Goal: Task Accomplishment & Management: Use online tool/utility

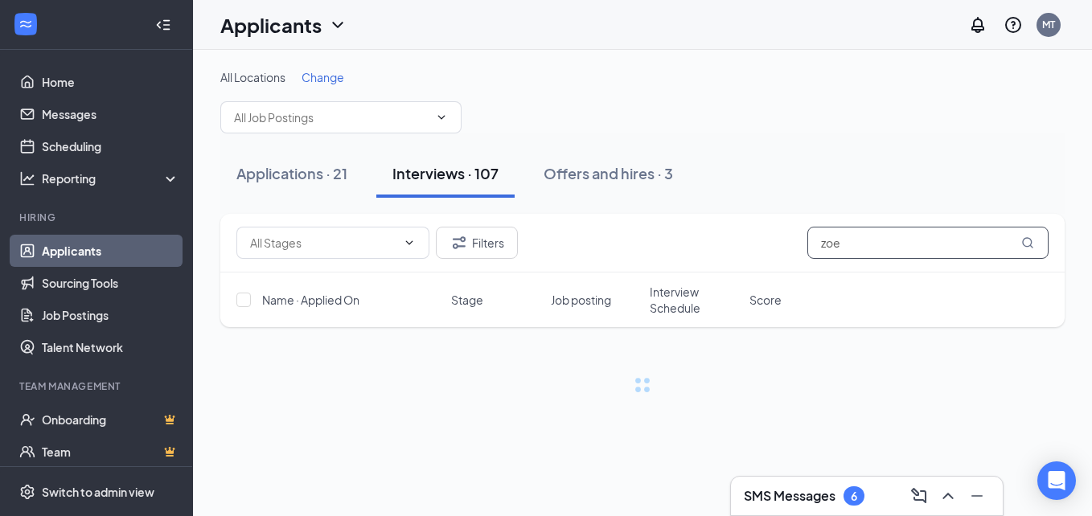
click at [869, 244] on input "zoe" at bounding box center [927, 243] width 241 height 32
type input "z"
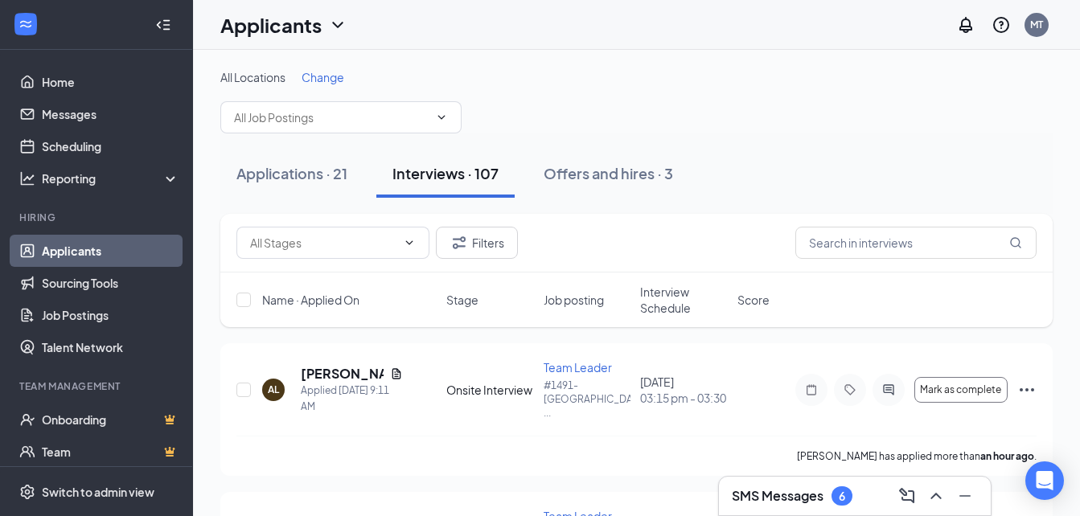
click at [851, 503] on div "SMS Messages 6" at bounding box center [792, 495] width 121 height 19
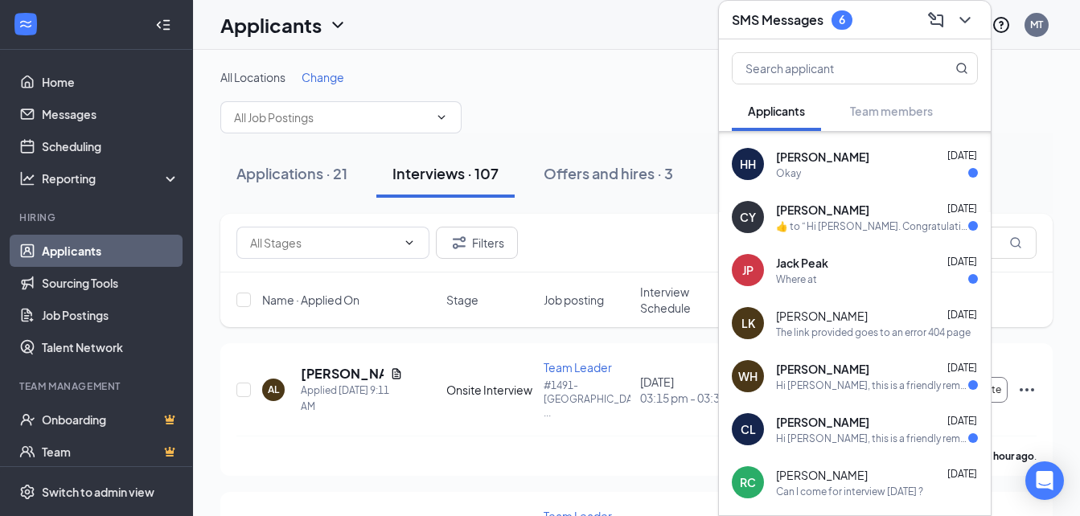
scroll to position [42, 0]
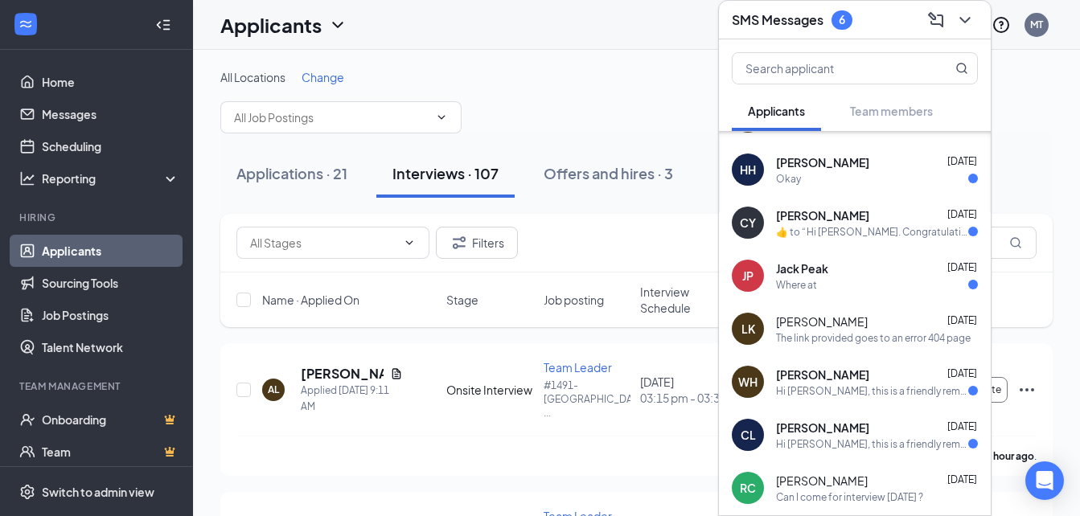
click at [963, 19] on icon "ChevronDown" at bounding box center [964, 20] width 10 height 6
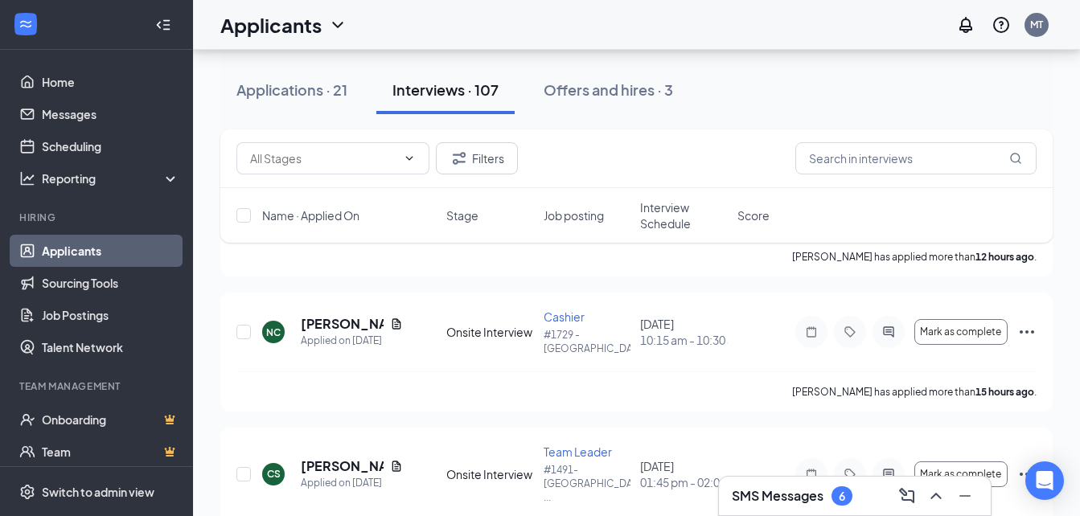
scroll to position [496, 0]
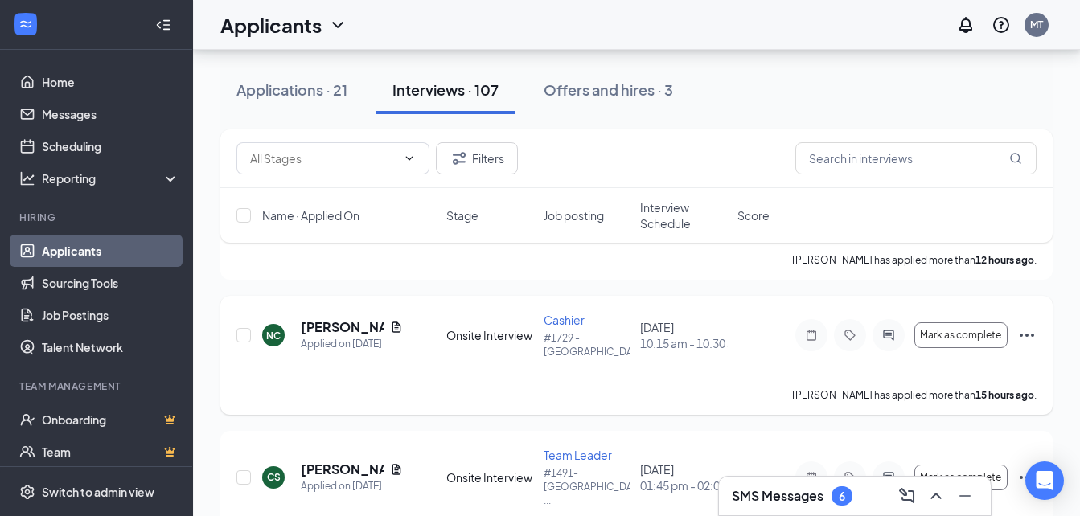
click at [396, 322] on icon "Document" at bounding box center [396, 327] width 9 height 10
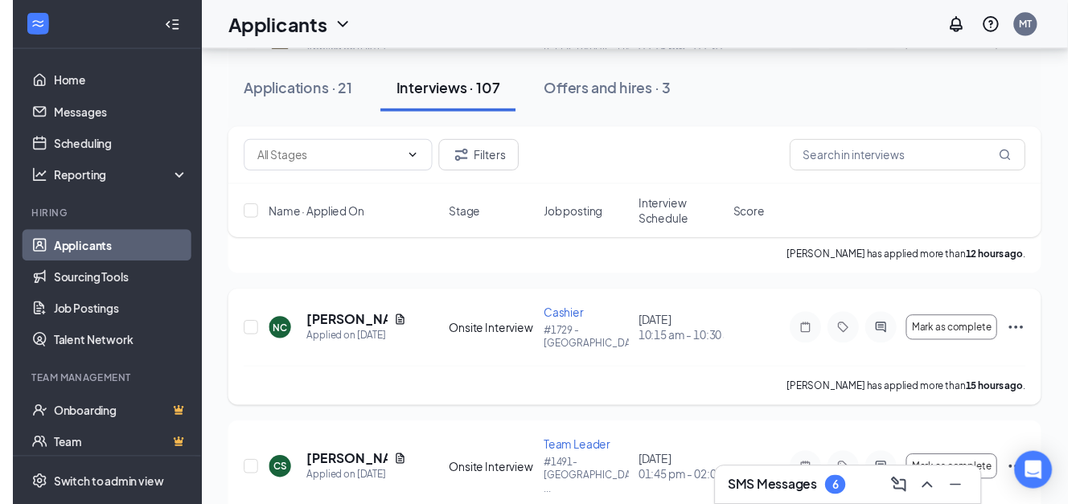
scroll to position [494, 0]
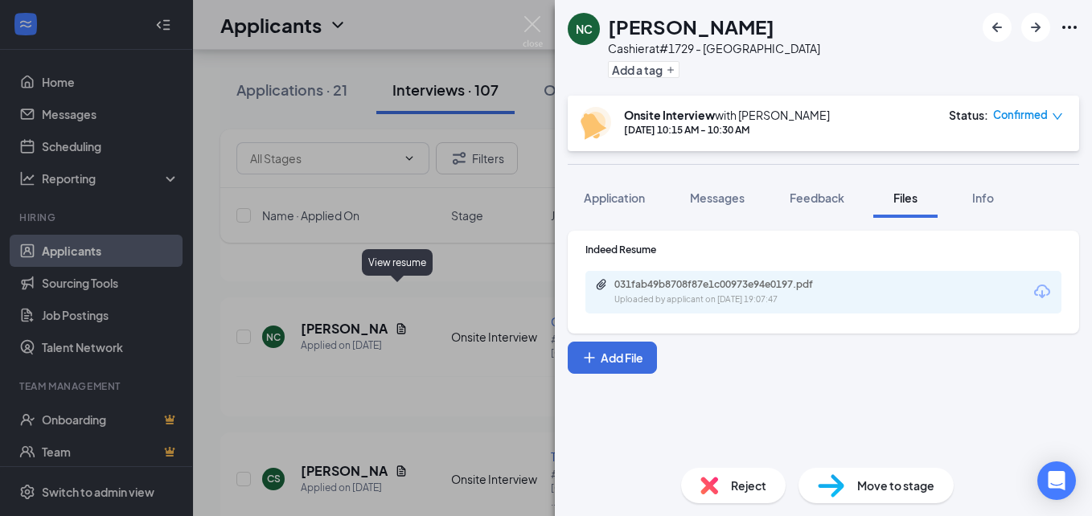
click at [686, 284] on div "031fab49b8708f87e1c00973e94e0197.pdf" at bounding box center [726, 284] width 225 height 13
click at [514, 182] on div "NC [PERSON_NAME] at #1729 - Springfield Add a tag Onsite Interview with [PERSON…" at bounding box center [546, 258] width 1092 height 516
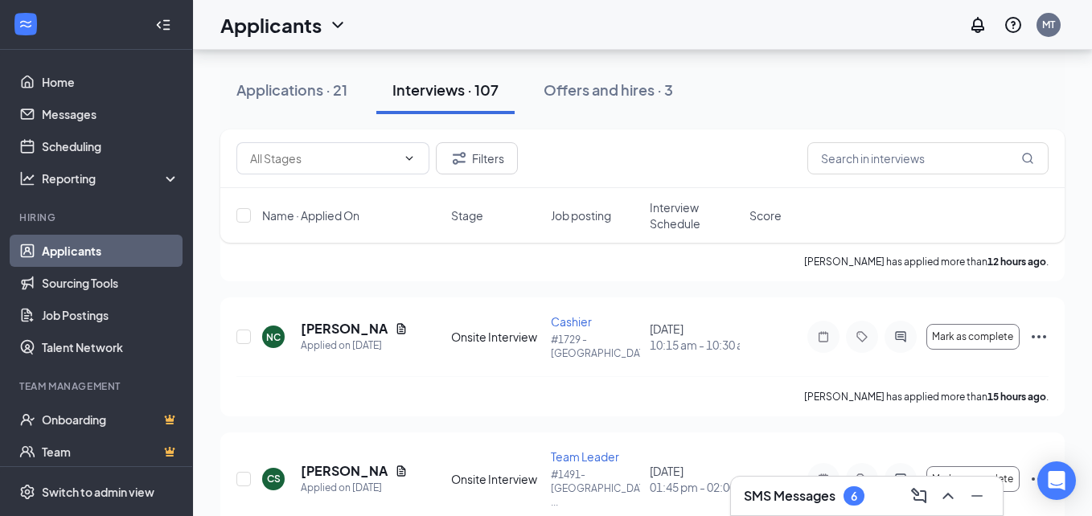
click at [512, 193] on div "Name · Applied On Stage Job posting Interview Schedule Score" at bounding box center [642, 215] width 844 height 55
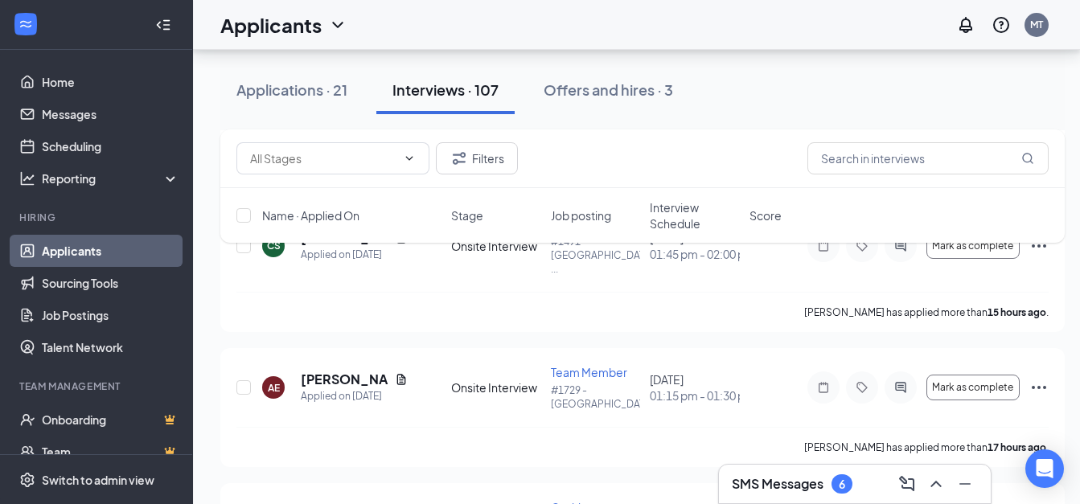
scroll to position [730, 0]
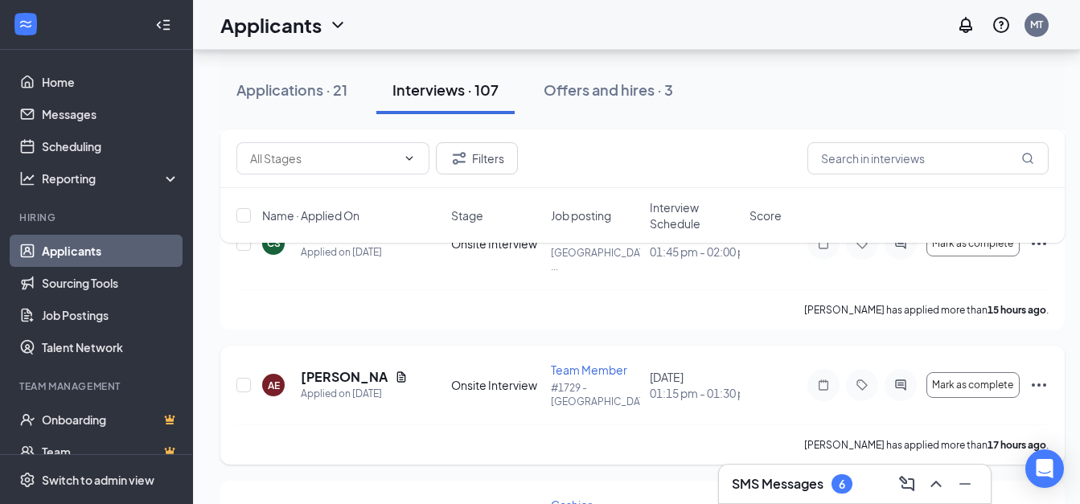
click at [397, 371] on icon "Document" at bounding box center [401, 376] width 9 height 10
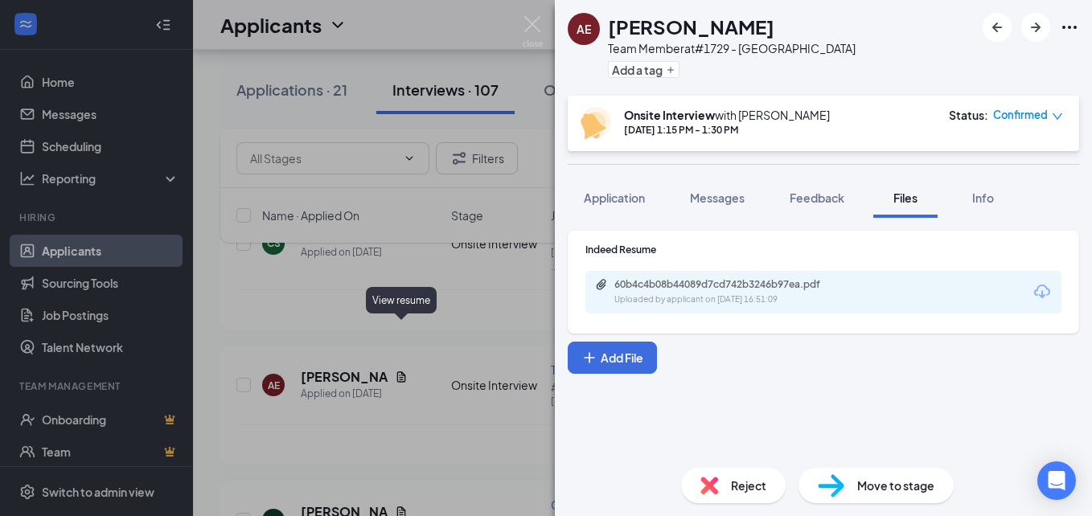
click at [712, 288] on div "60b4c4b08b44089d7cd742b3246b97ea.pdf" at bounding box center [726, 284] width 225 height 13
click at [228, 115] on div "AE [PERSON_NAME] Team Member at #1729 - [GEOGRAPHIC_DATA] Add a tag Onsite Inte…" at bounding box center [546, 258] width 1092 height 516
